Goal: Check status: Check status

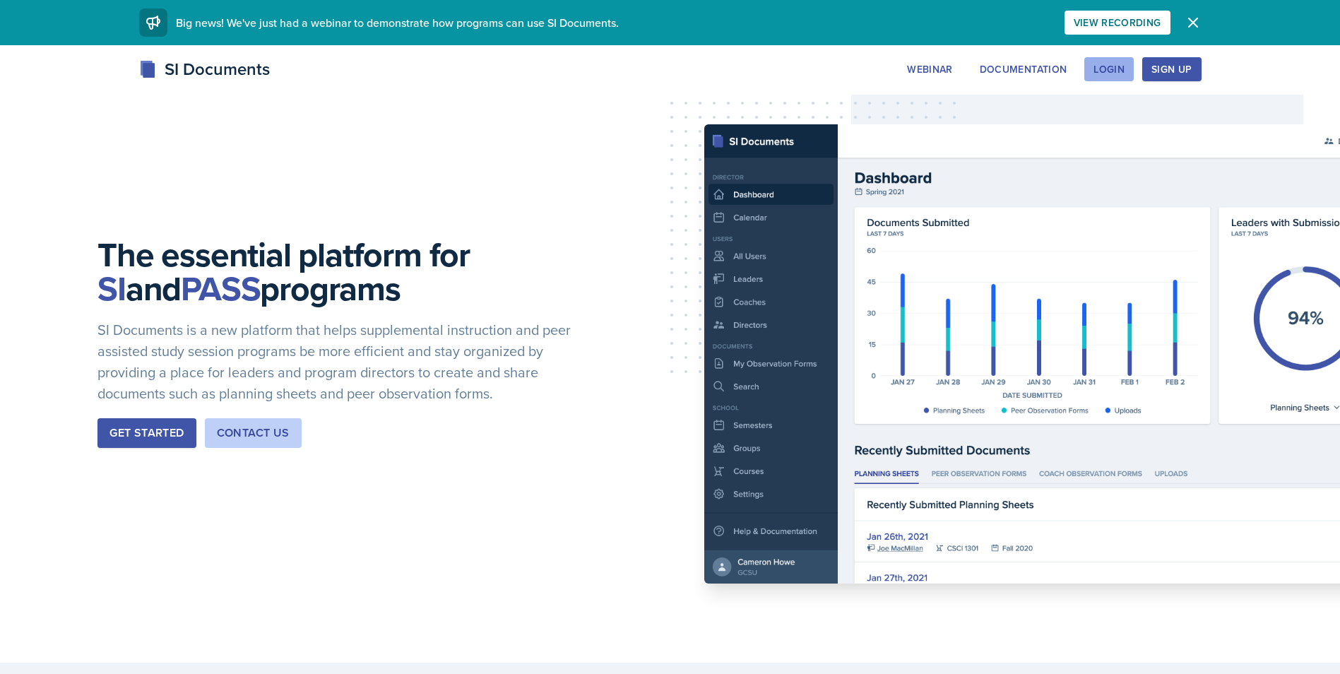
click at [1130, 69] on button "Login" at bounding box center [1108, 69] width 49 height 24
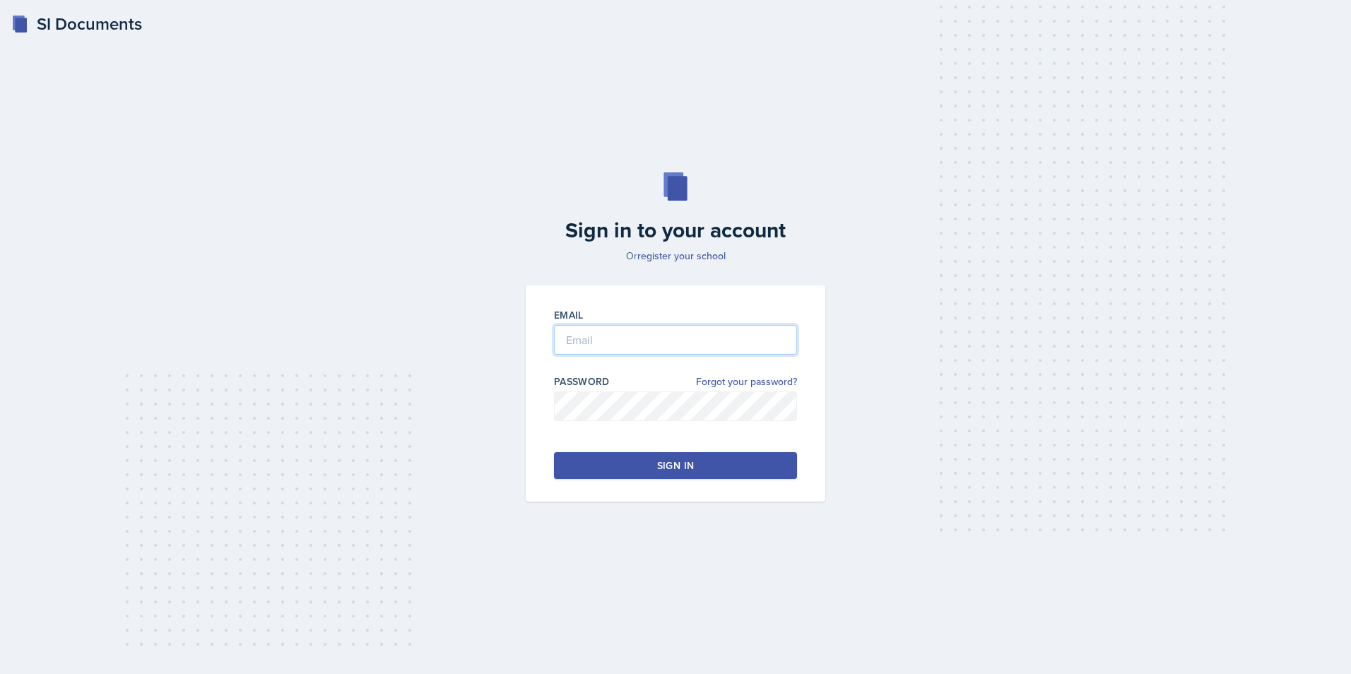
click at [682, 348] on input "email" at bounding box center [675, 340] width 243 height 30
type input "[EMAIL_ADDRESS][DOMAIN_NAME]"
click at [630, 425] on div at bounding box center [675, 428] width 243 height 14
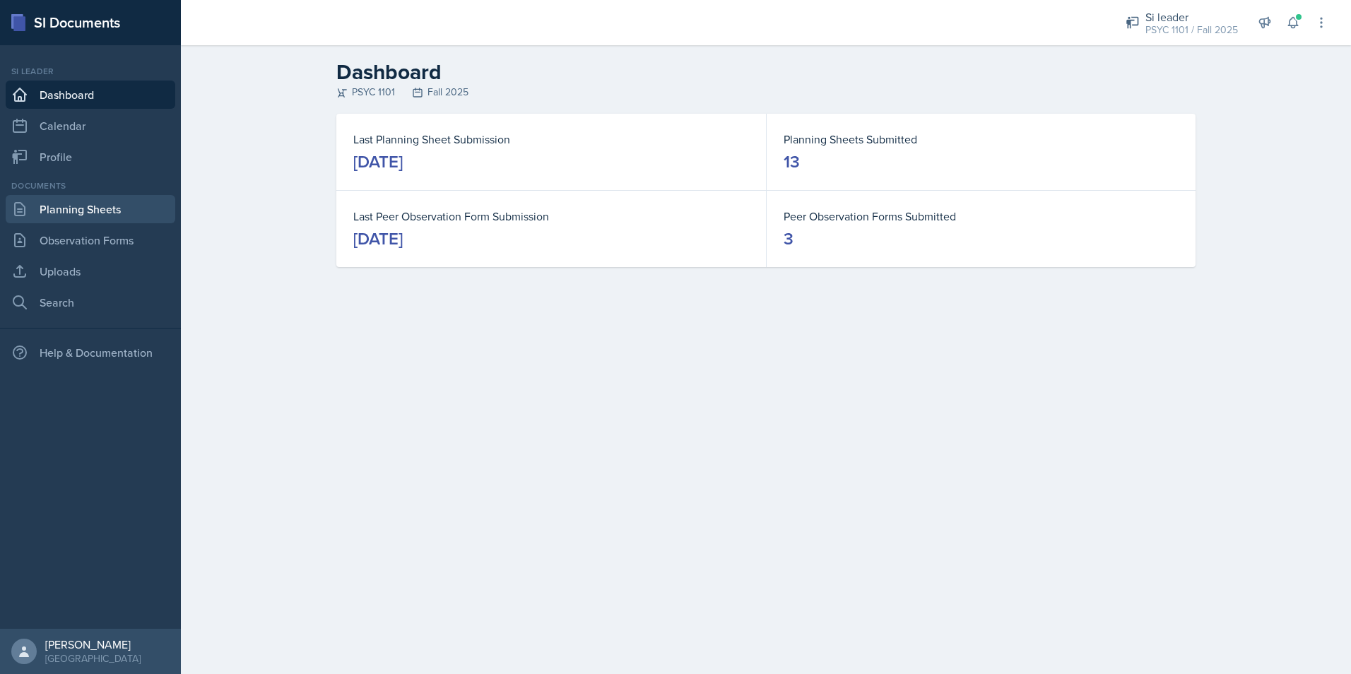
click at [43, 213] on link "Planning Sheets" at bounding box center [91, 209] width 170 height 28
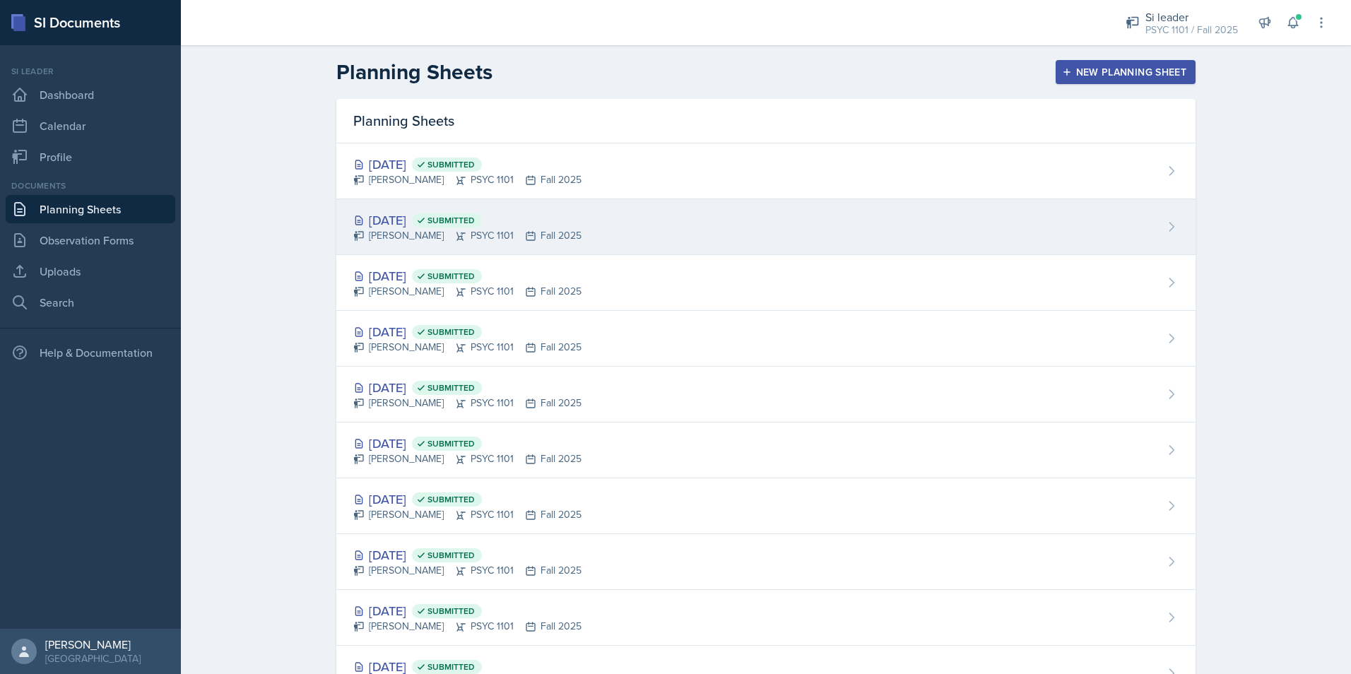
click at [528, 222] on div "[DATE] Submitted" at bounding box center [467, 220] width 228 height 19
